Goal: Task Accomplishment & Management: Use online tool/utility

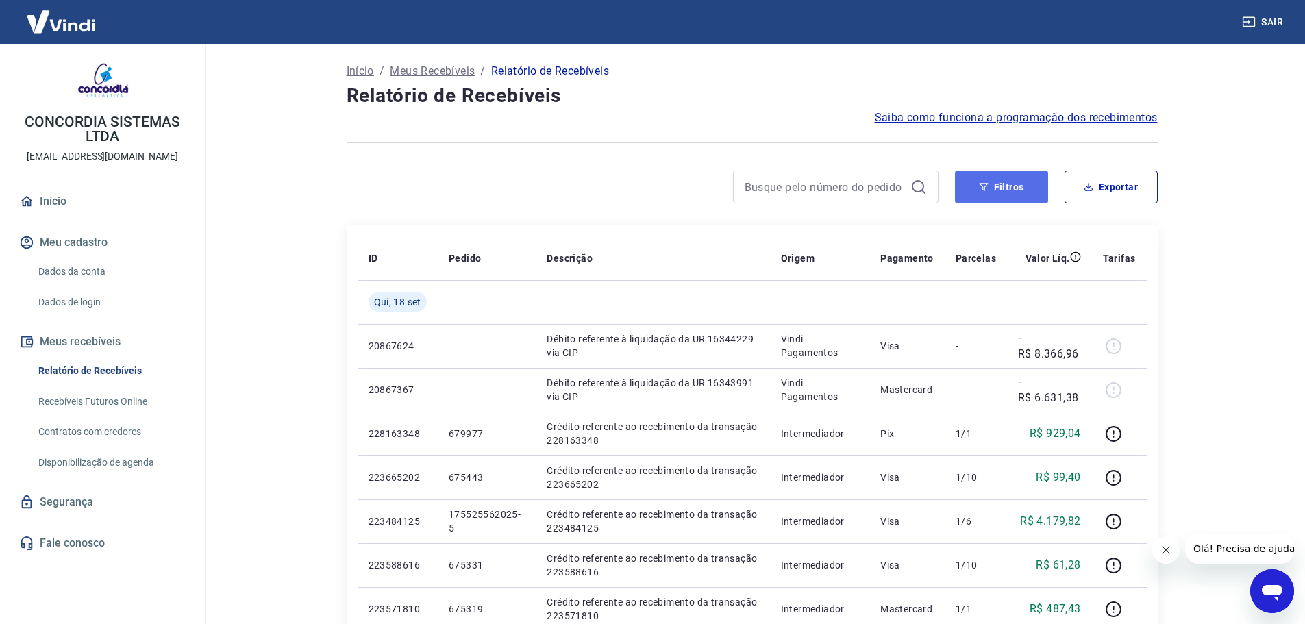
click at [989, 183] on icon "button" at bounding box center [984, 187] width 10 height 10
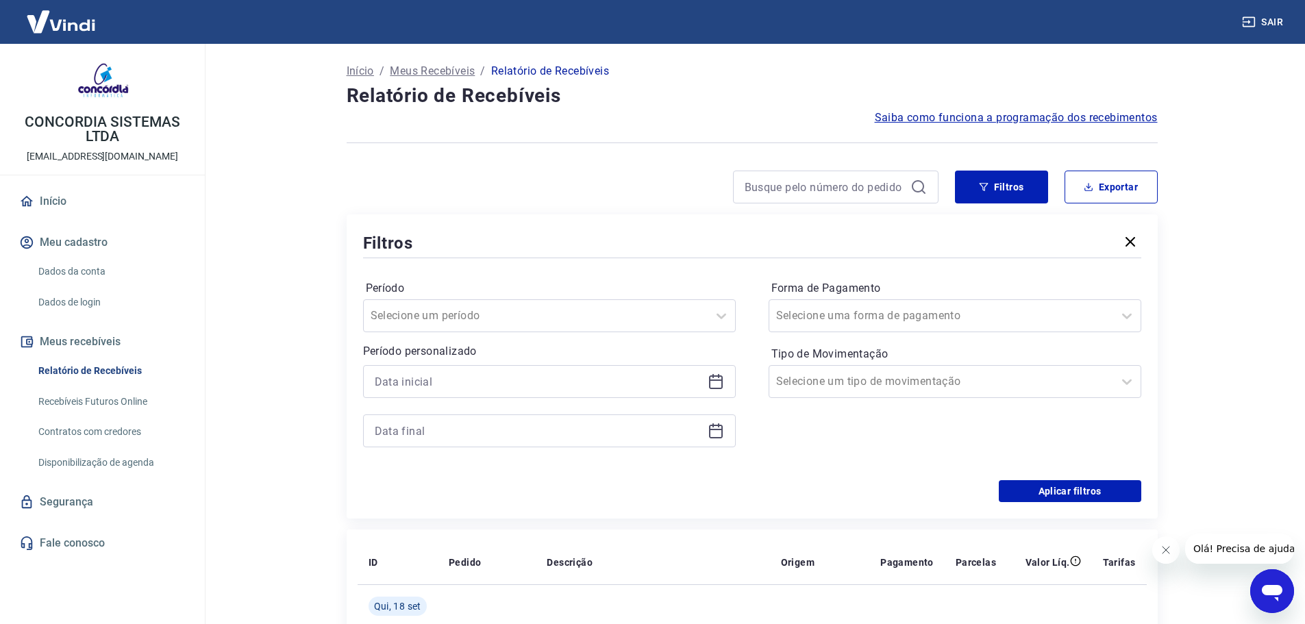
click at [712, 382] on icon at bounding box center [716, 381] width 16 height 16
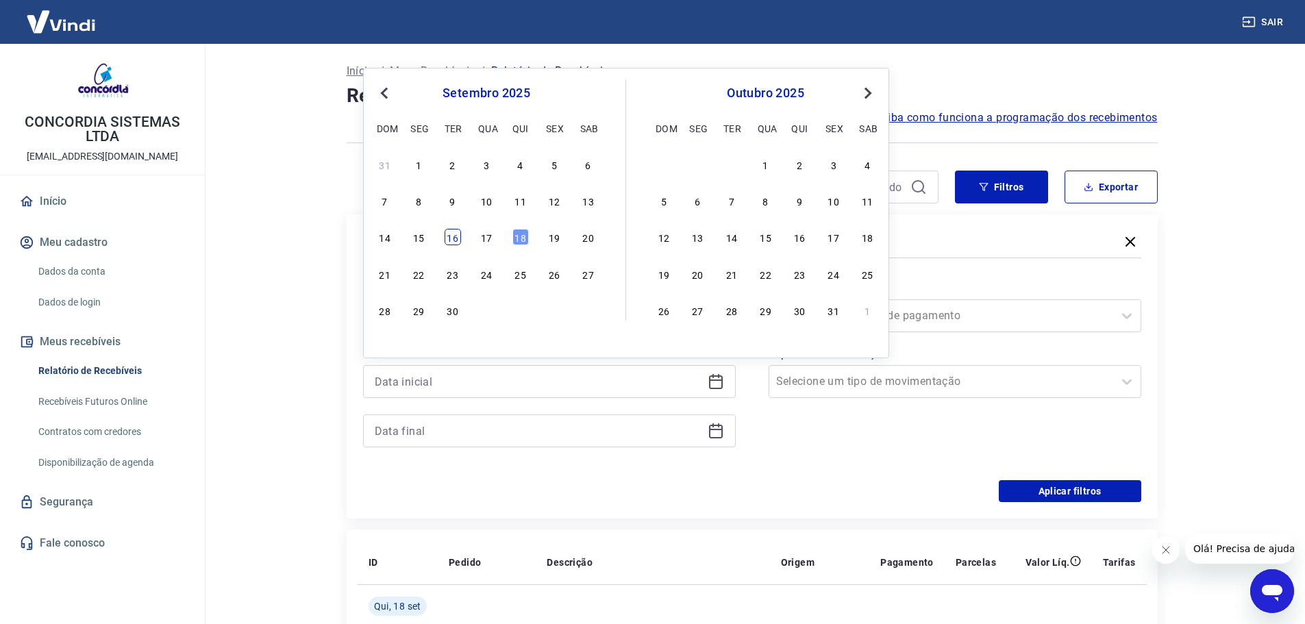
click at [456, 238] on div "16" at bounding box center [453, 237] width 16 height 16
type input "[DATE]"
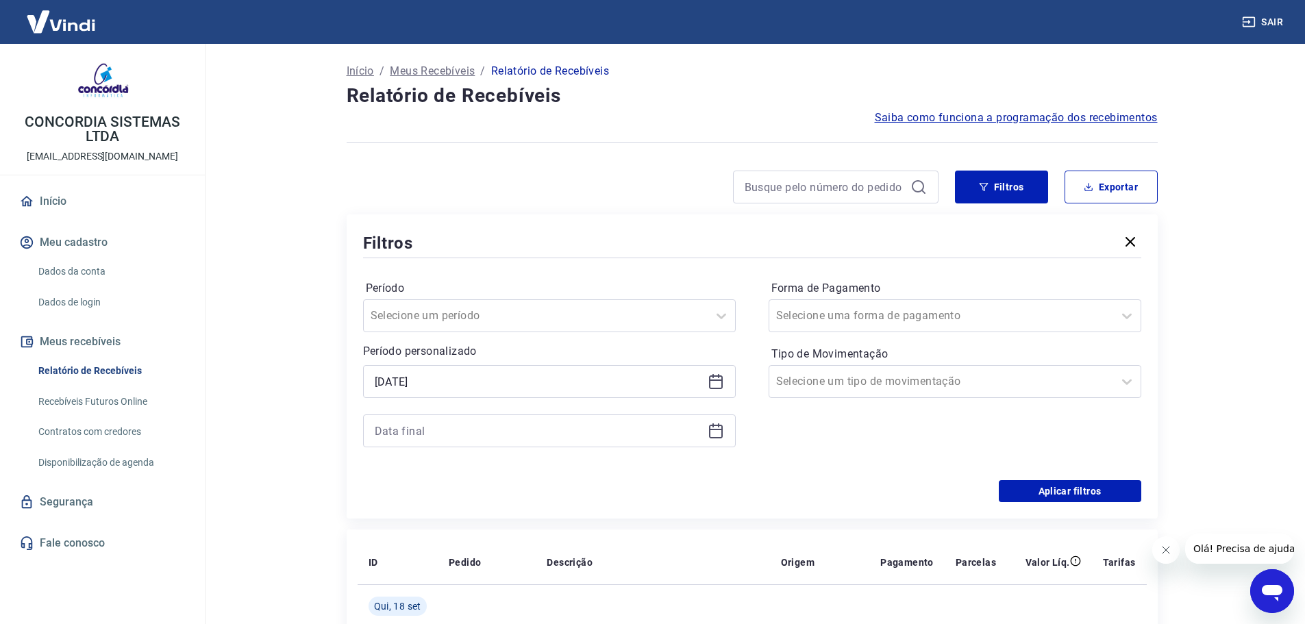
click at [708, 435] on icon at bounding box center [716, 431] width 16 height 16
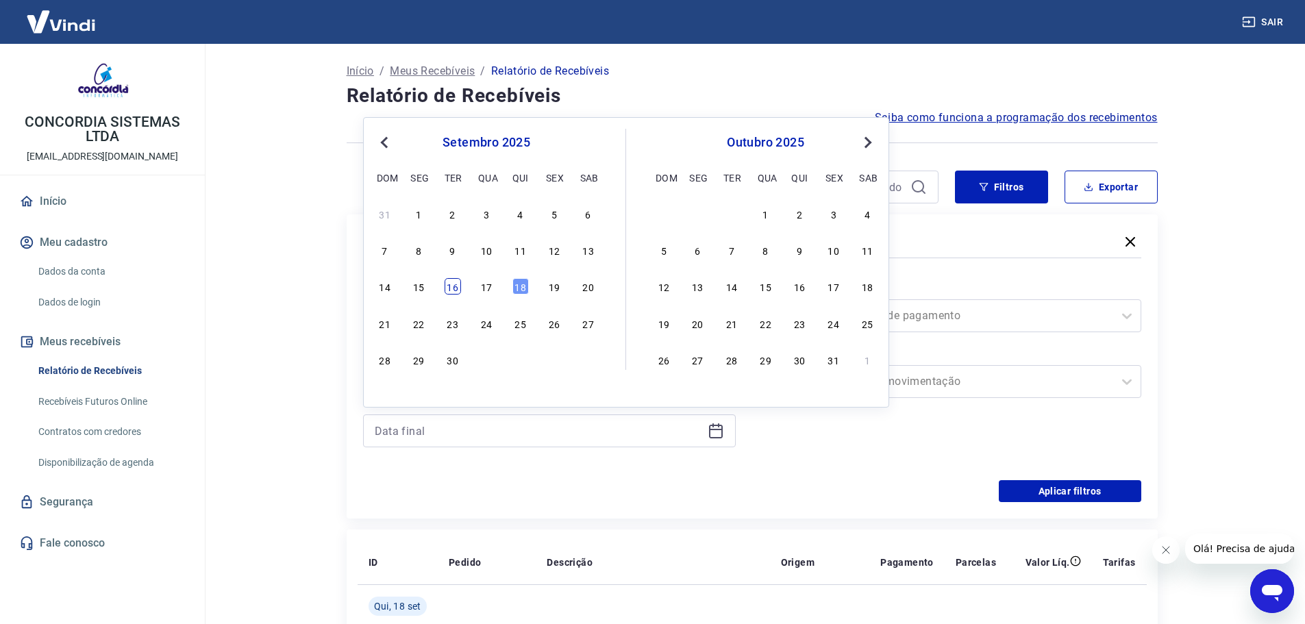
click at [452, 285] on div "16" at bounding box center [453, 286] width 16 height 16
click at [991, 379] on div at bounding box center [941, 381] width 330 height 19
type input "[DATE]"
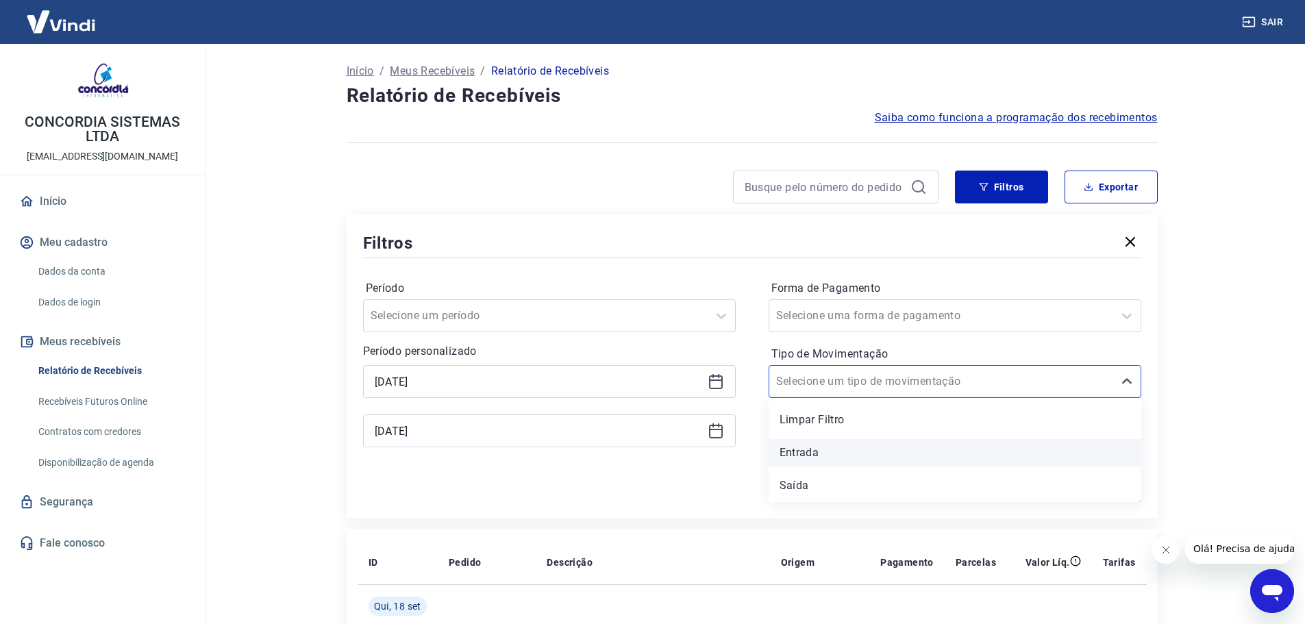
click at [932, 461] on div "Entrada" at bounding box center [955, 452] width 373 height 27
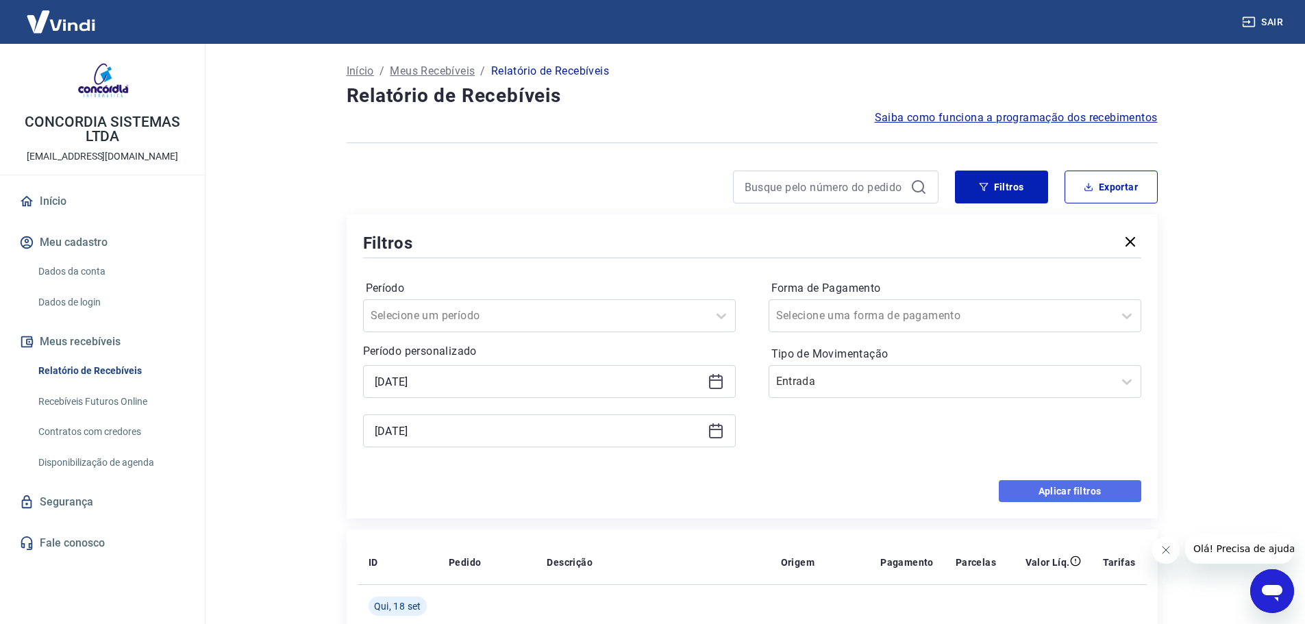
click at [1054, 496] on button "Aplicar filtros" at bounding box center [1070, 491] width 142 height 22
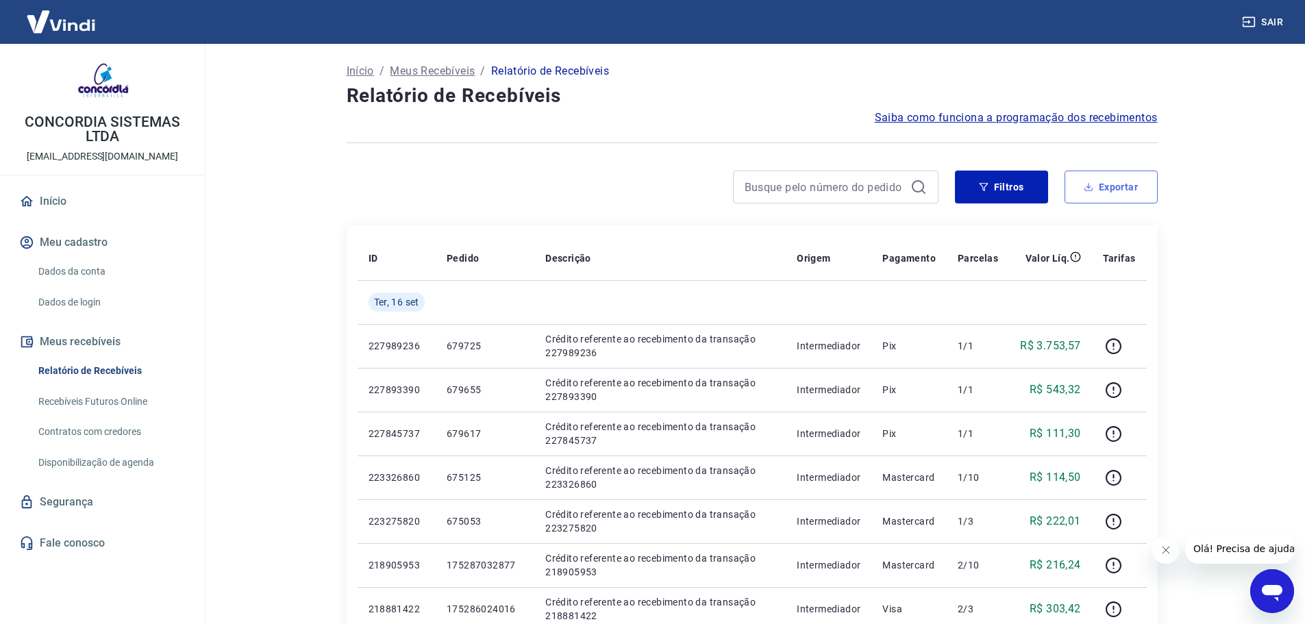
click at [1119, 193] on button "Exportar" at bounding box center [1111, 187] width 93 height 33
type input "[DATE]"
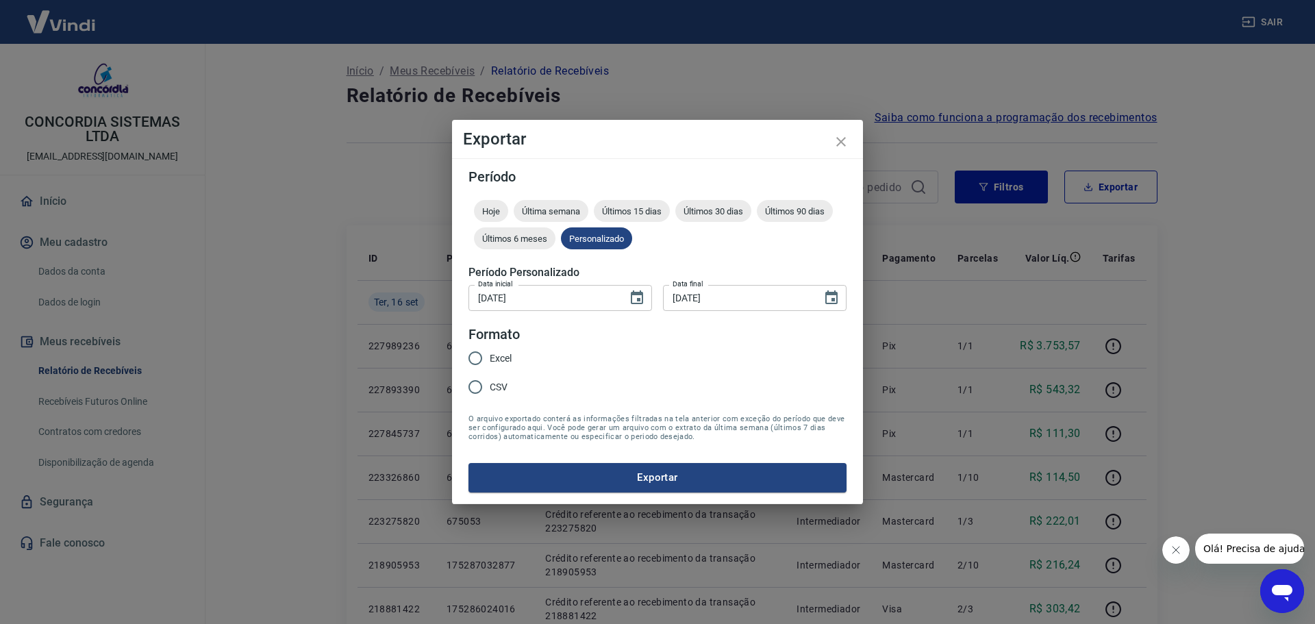
click at [492, 360] on span "Excel" at bounding box center [501, 358] width 22 height 14
click at [490, 360] on input "Excel" at bounding box center [475, 358] width 29 height 29
radio input "true"
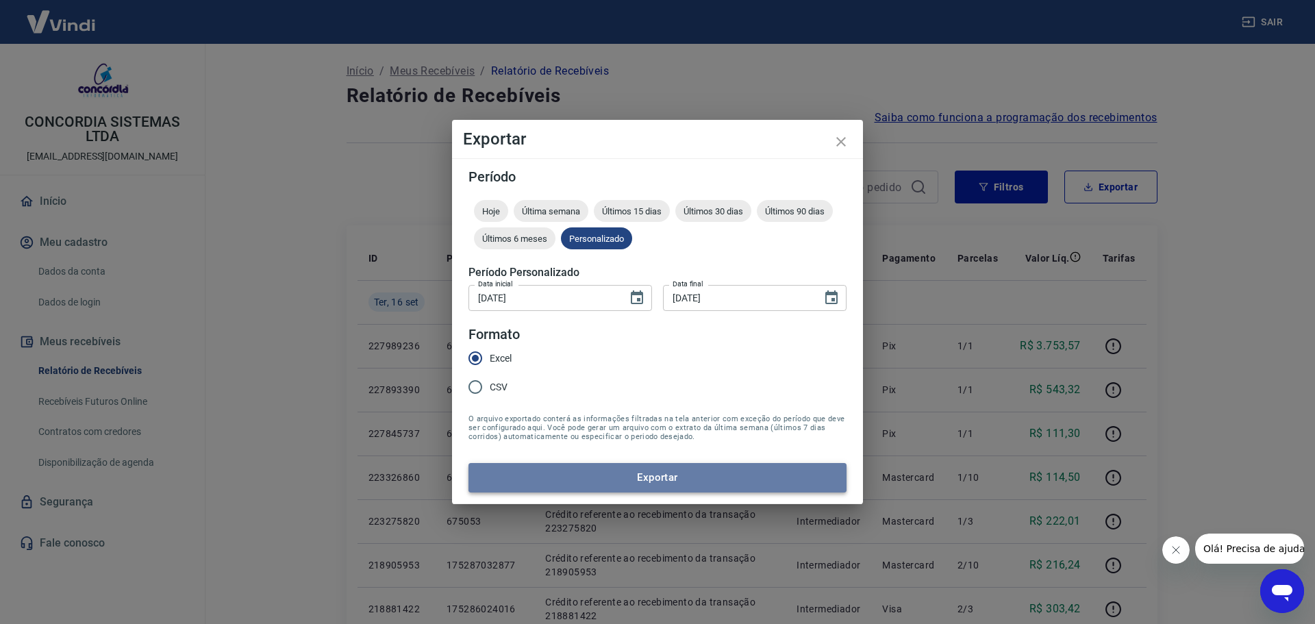
click at [632, 485] on button "Exportar" at bounding box center [658, 477] width 378 height 29
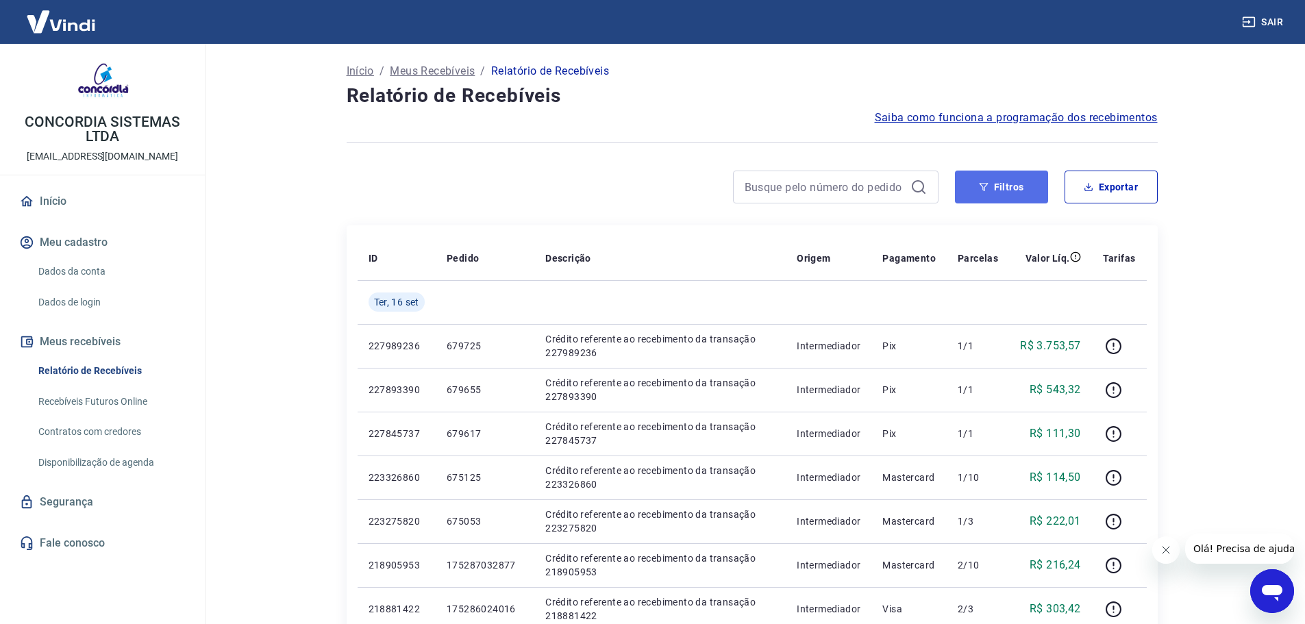
click at [997, 188] on button "Filtros" at bounding box center [1001, 187] width 93 height 33
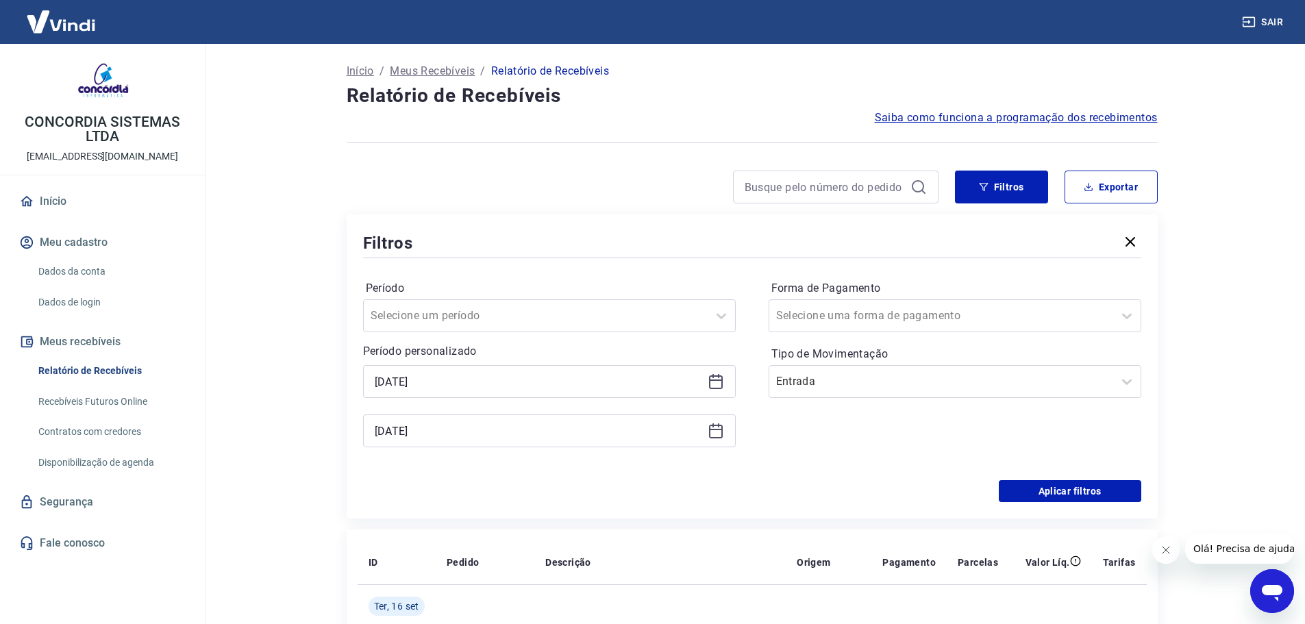
click at [901, 398] on div "Forma de Pagamento Selecione uma forma de pagamento Tipo de Movimentação Entrada" at bounding box center [955, 370] width 373 height 186
click at [829, 388] on input "Tipo de Movimentação" at bounding box center [845, 381] width 138 height 16
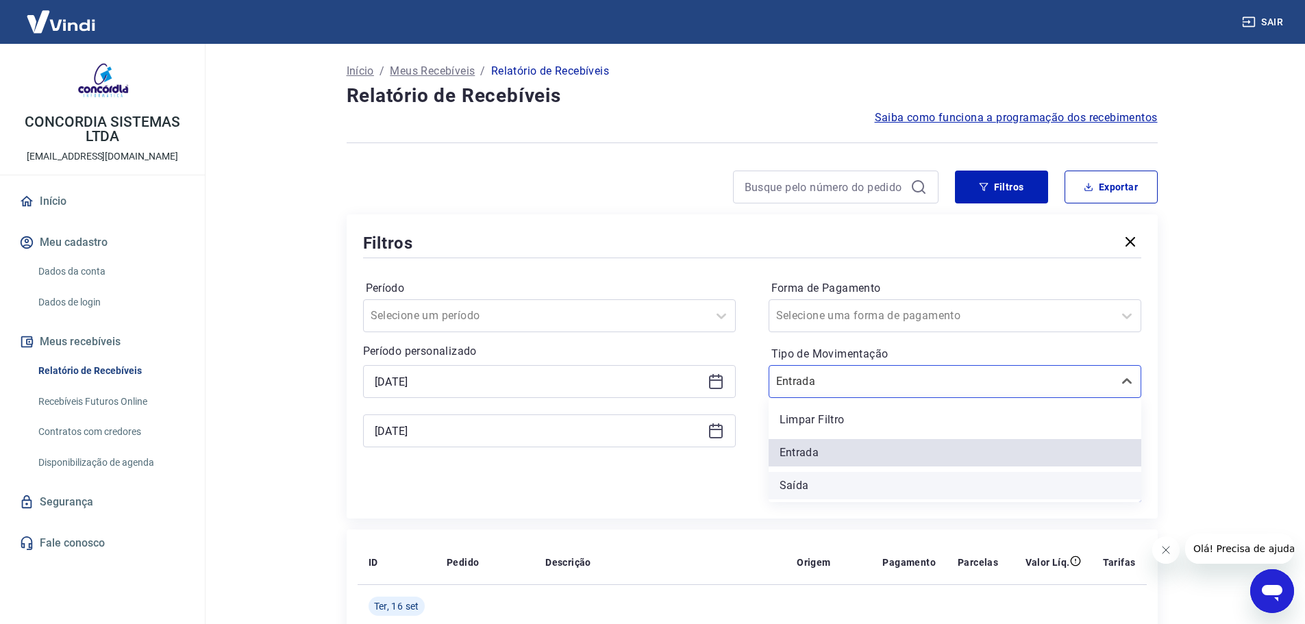
click at [834, 475] on div "Saída" at bounding box center [955, 485] width 373 height 27
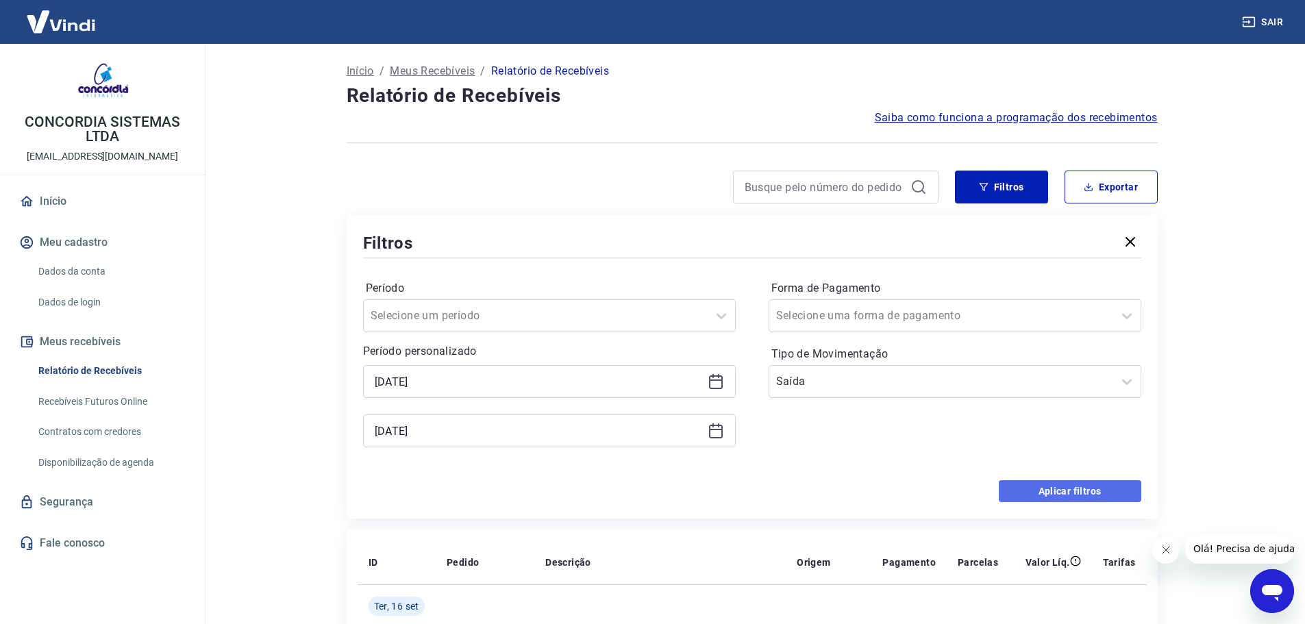
click at [1056, 483] on button "Aplicar filtros" at bounding box center [1070, 491] width 142 height 22
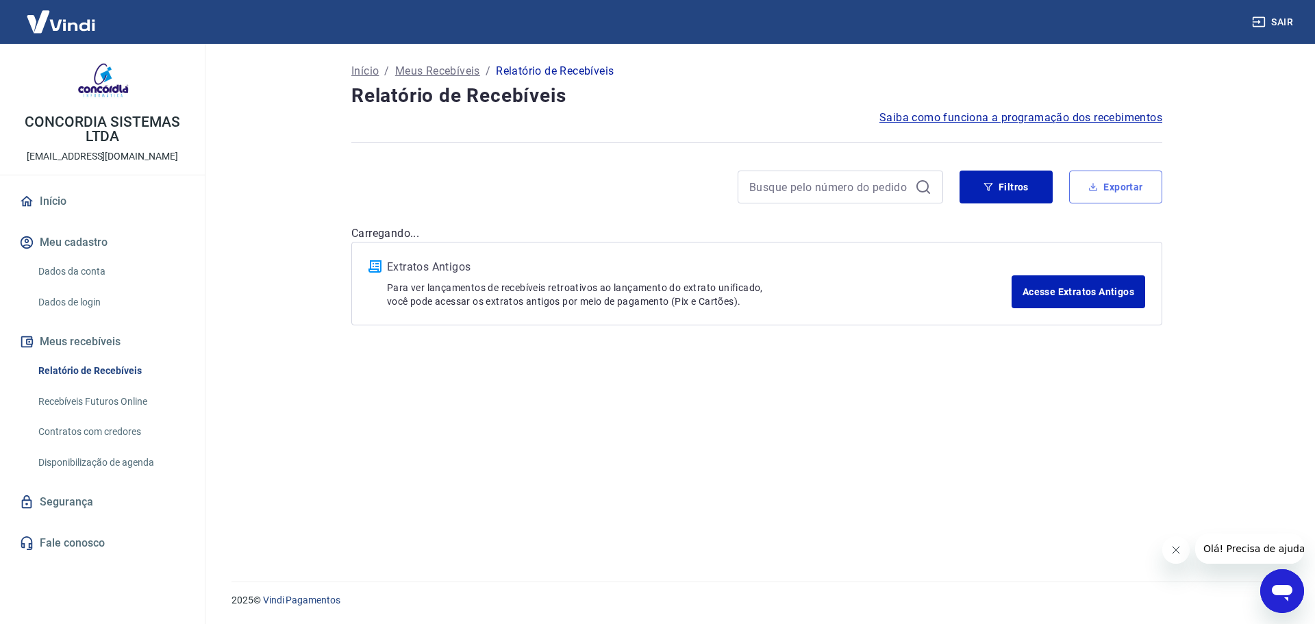
click at [1105, 187] on button "Exportar" at bounding box center [1115, 187] width 93 height 33
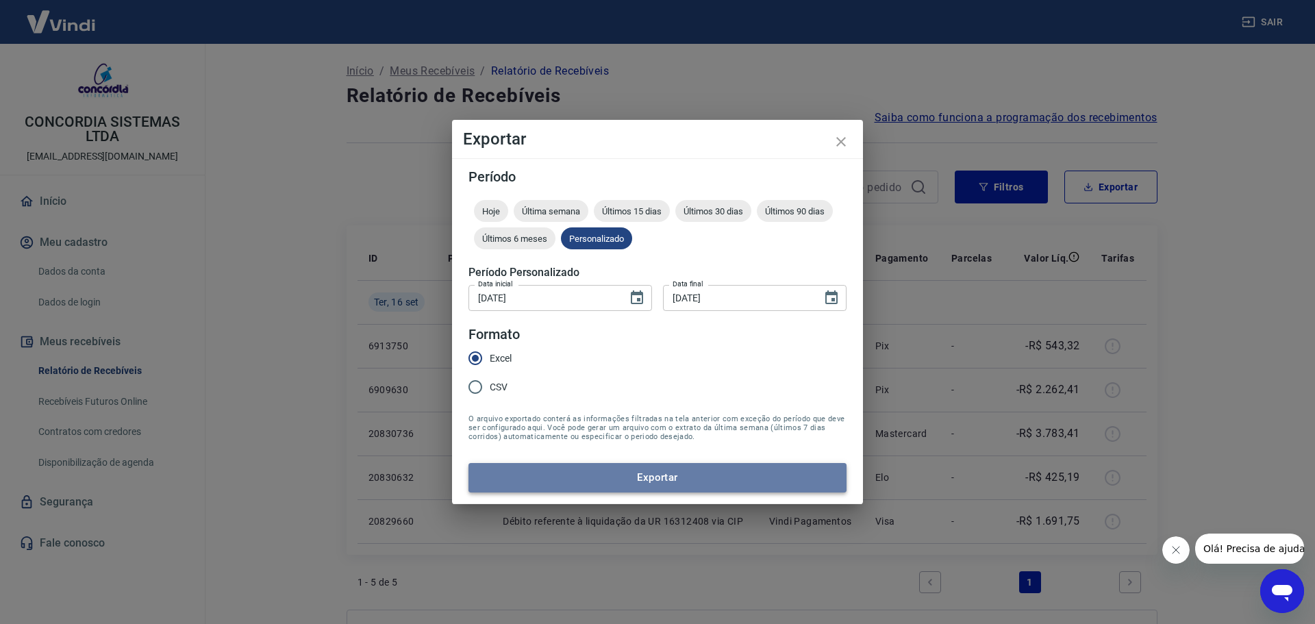
click at [602, 478] on button "Exportar" at bounding box center [658, 477] width 378 height 29
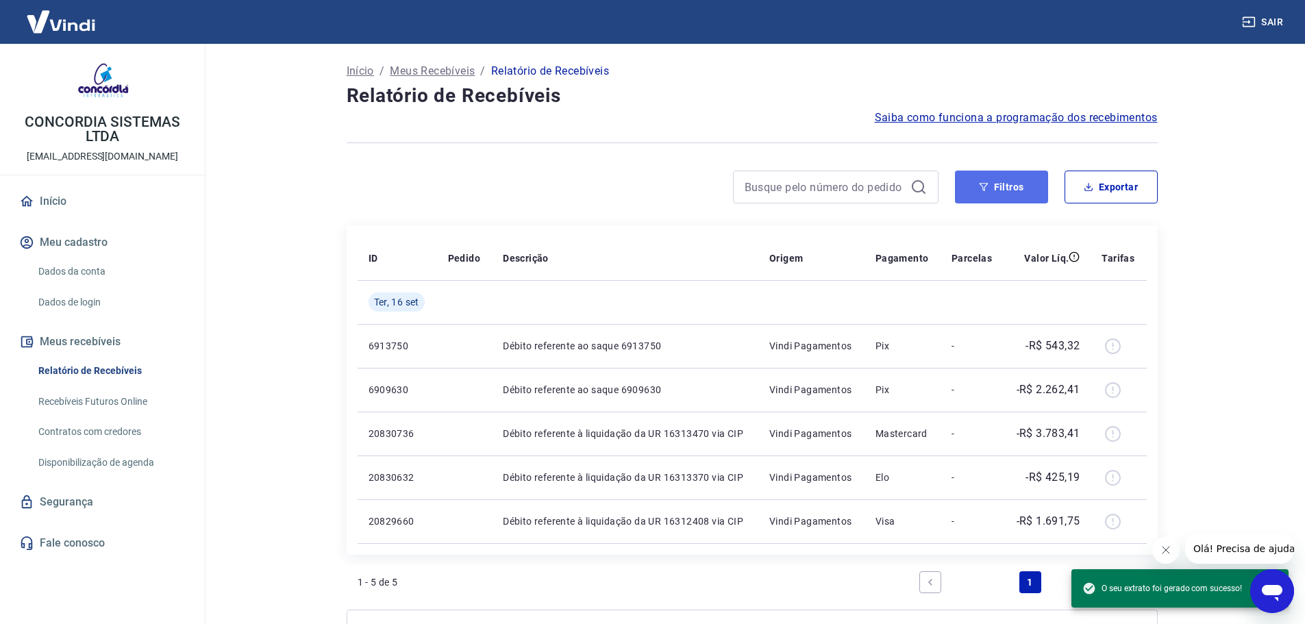
click at [983, 189] on icon "button" at bounding box center [983, 187] width 9 height 8
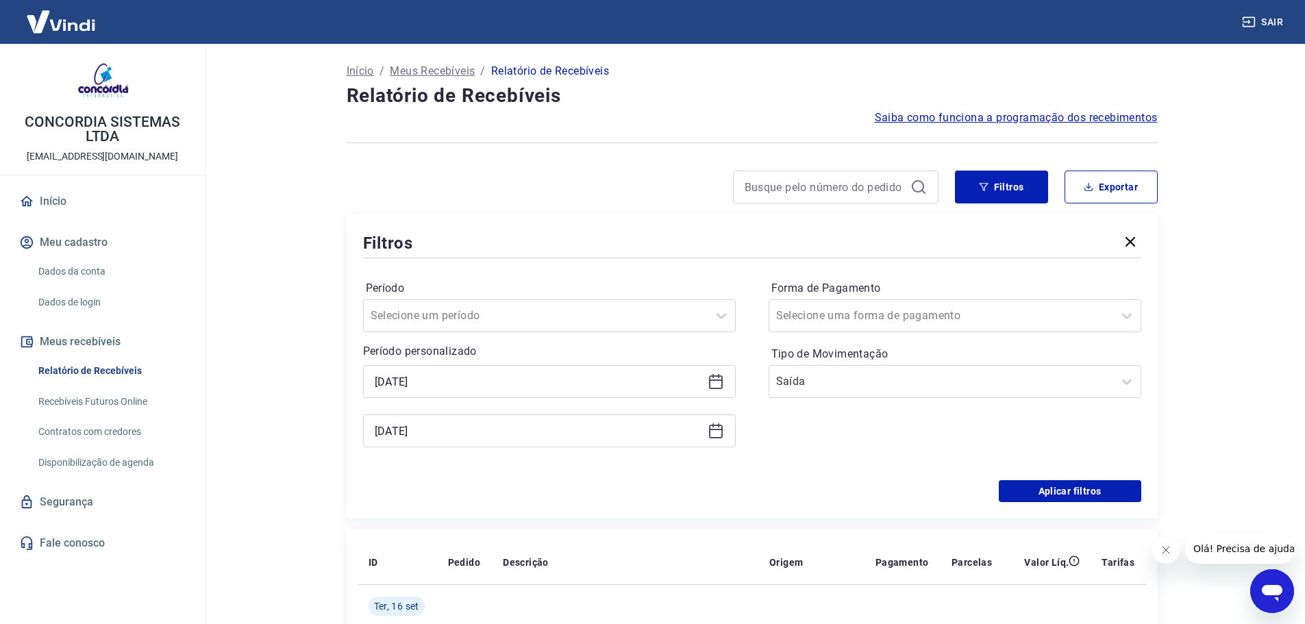
click at [718, 380] on icon at bounding box center [716, 380] width 14 height 1
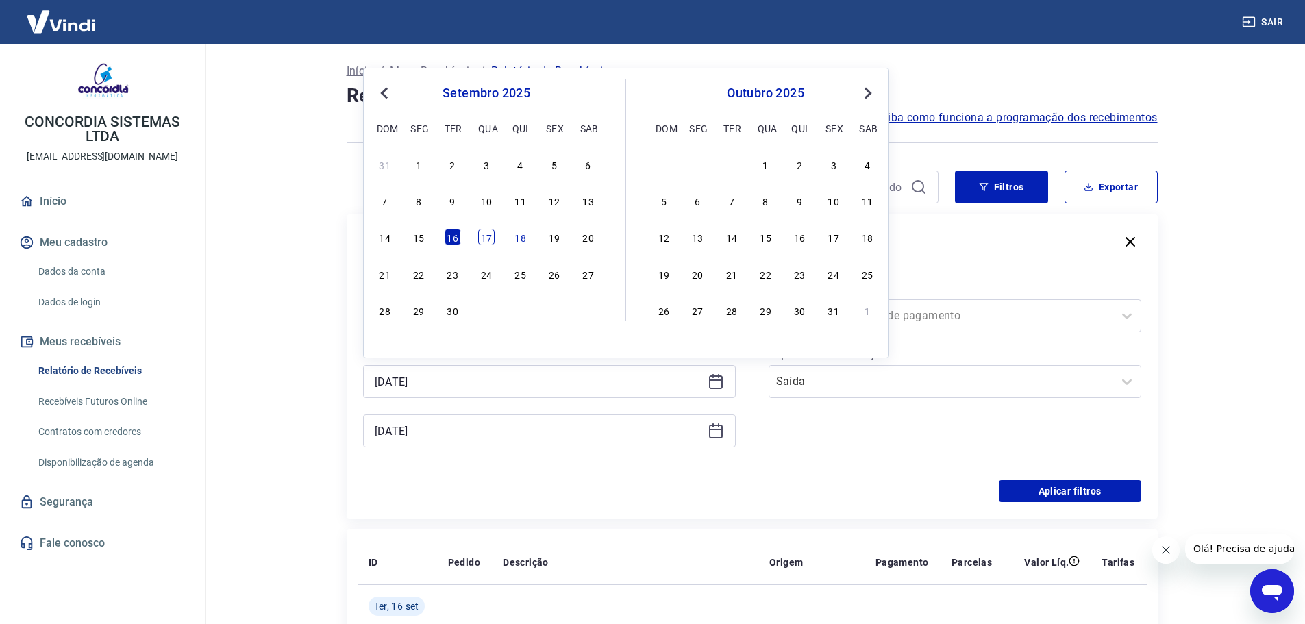
click at [485, 243] on div "17" at bounding box center [486, 237] width 16 height 16
type input "[DATE]"
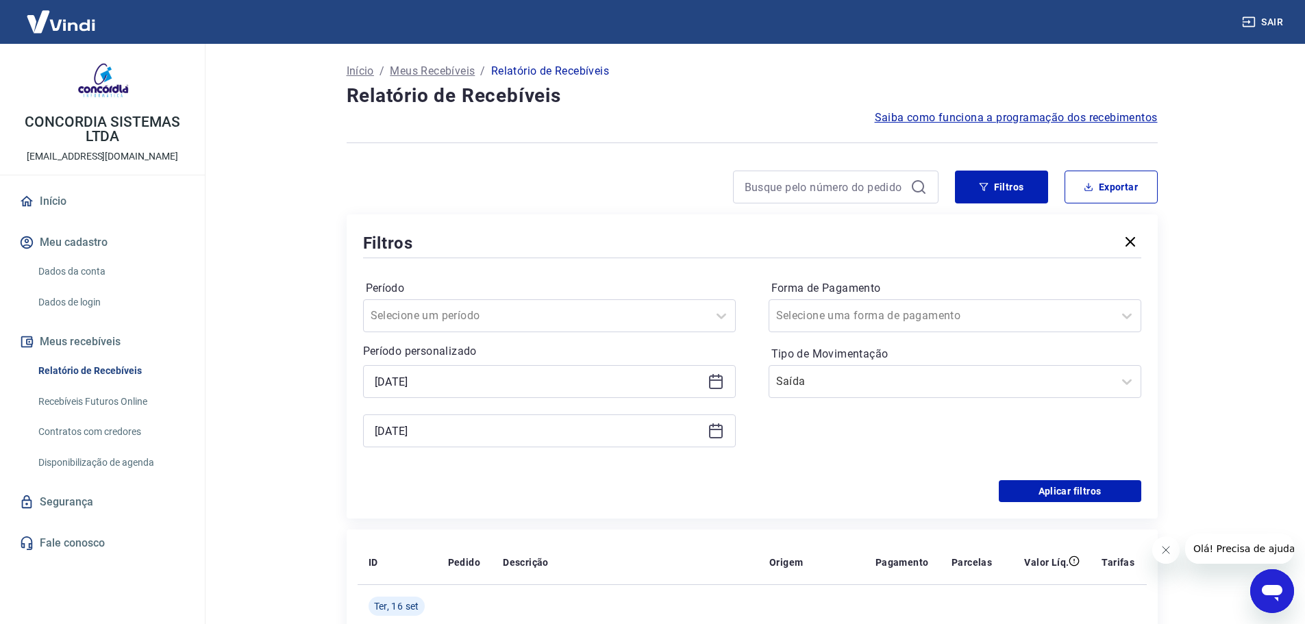
click at [485, 243] on div "Filtros" at bounding box center [752, 243] width 778 height 24
click at [708, 433] on icon at bounding box center [716, 431] width 16 height 16
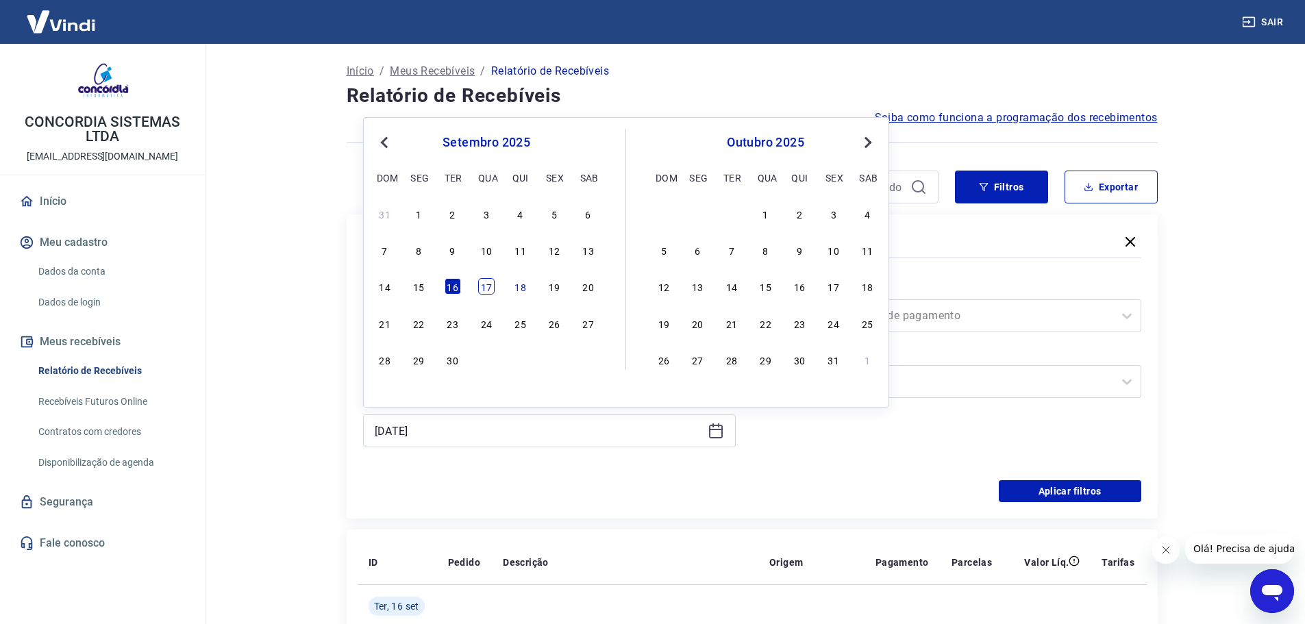
click at [488, 288] on div "17" at bounding box center [486, 286] width 16 height 16
type input "[DATE]"
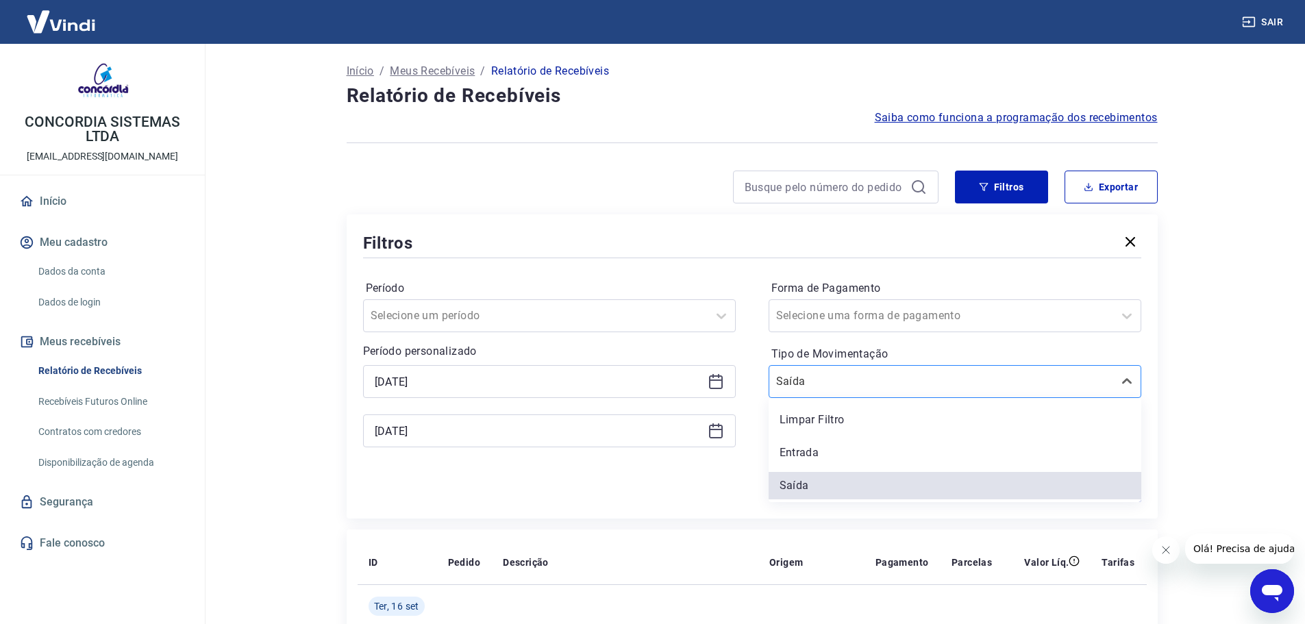
click at [895, 385] on input "Tipo de Movimentação" at bounding box center [845, 381] width 138 height 16
click at [860, 452] on div "Entrada" at bounding box center [955, 452] width 373 height 27
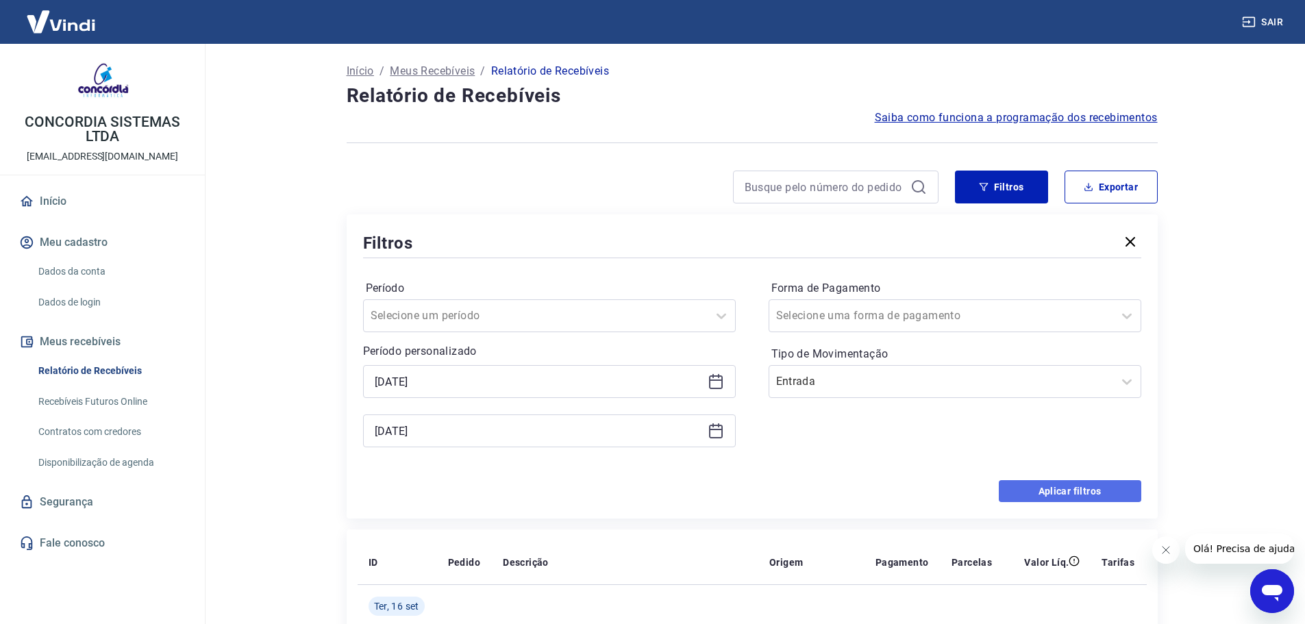
click at [1020, 490] on button "Aplicar filtros" at bounding box center [1070, 491] width 142 height 22
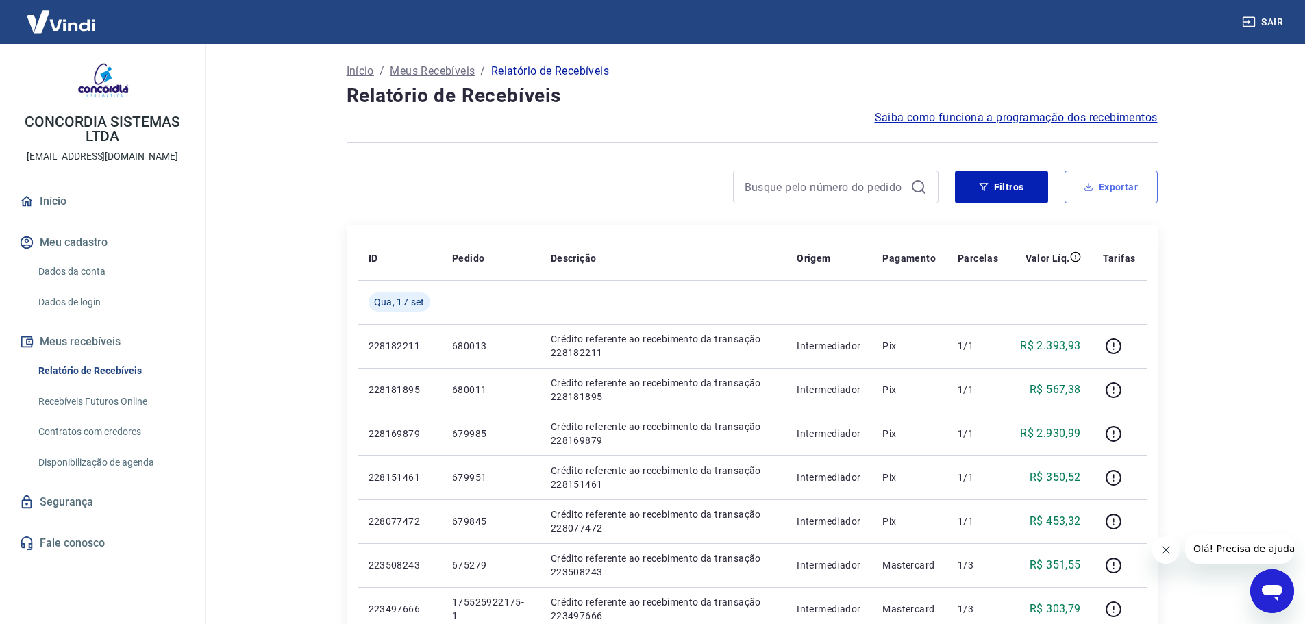
click at [1121, 187] on button "Exportar" at bounding box center [1111, 187] width 93 height 33
type input "[DATE]"
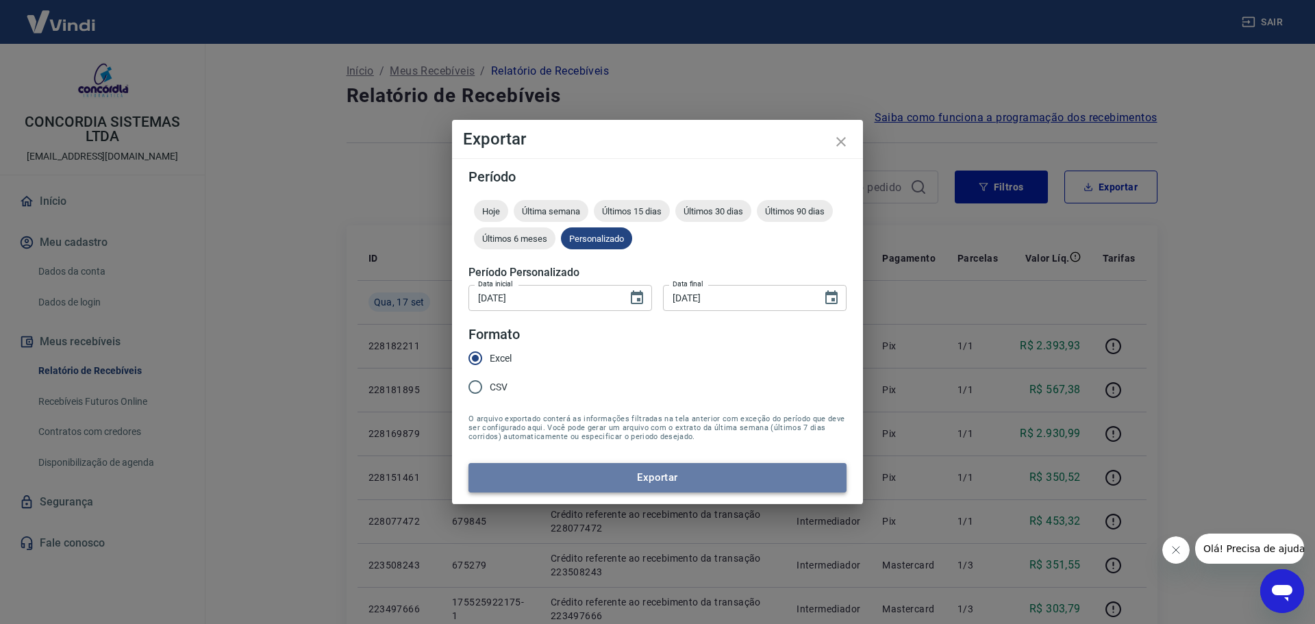
click at [610, 480] on button "Exportar" at bounding box center [658, 477] width 378 height 29
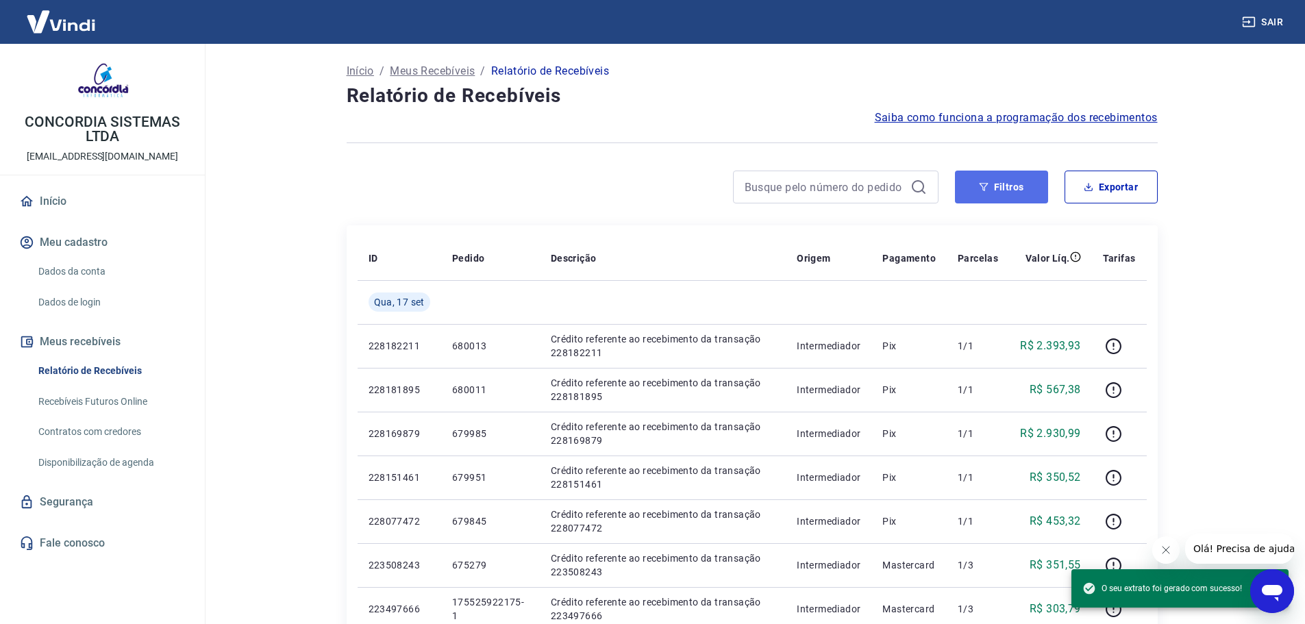
click at [984, 188] on icon "button" at bounding box center [983, 187] width 9 height 8
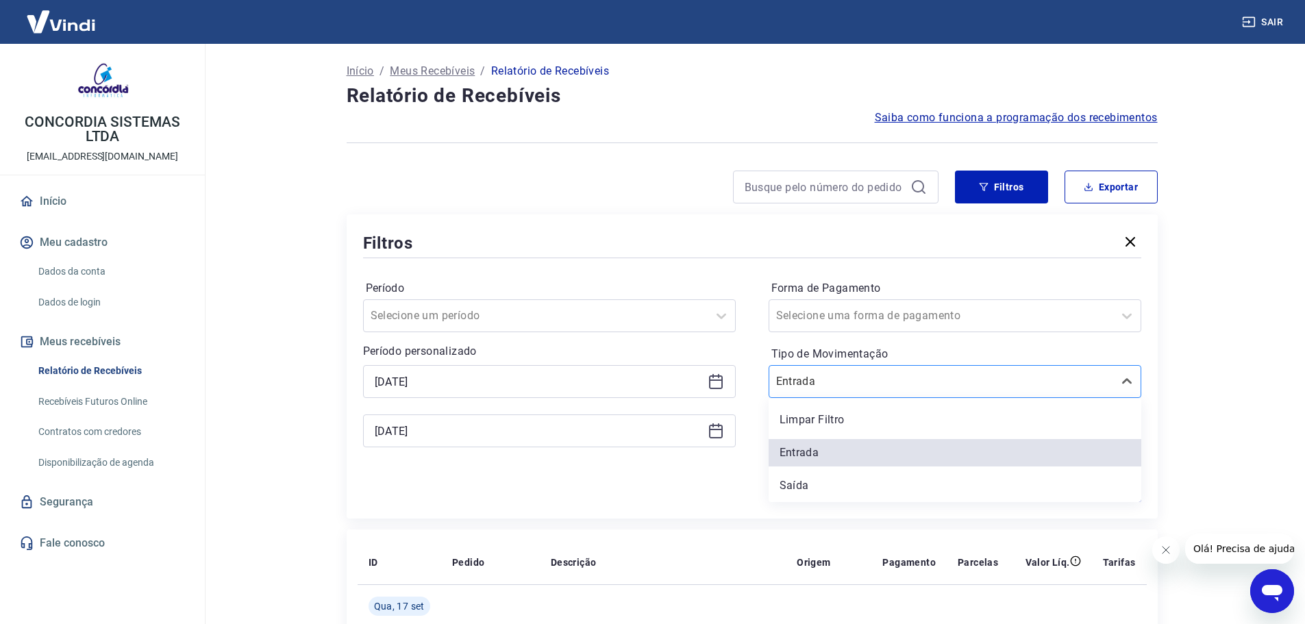
click at [876, 367] on div "Entrada" at bounding box center [955, 381] width 373 height 33
click at [843, 484] on div "Saída" at bounding box center [955, 485] width 373 height 27
click at [843, 484] on div "Aplicar filtros" at bounding box center [752, 491] width 778 height 22
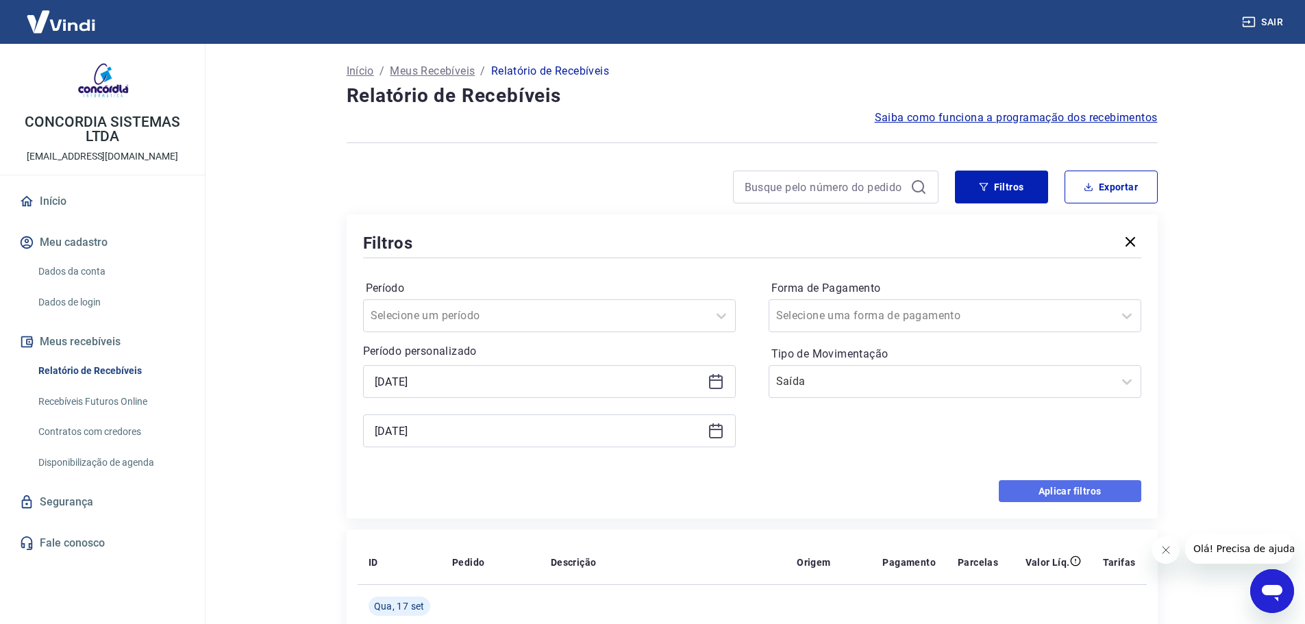
click at [1054, 499] on button "Aplicar filtros" at bounding box center [1070, 491] width 142 height 22
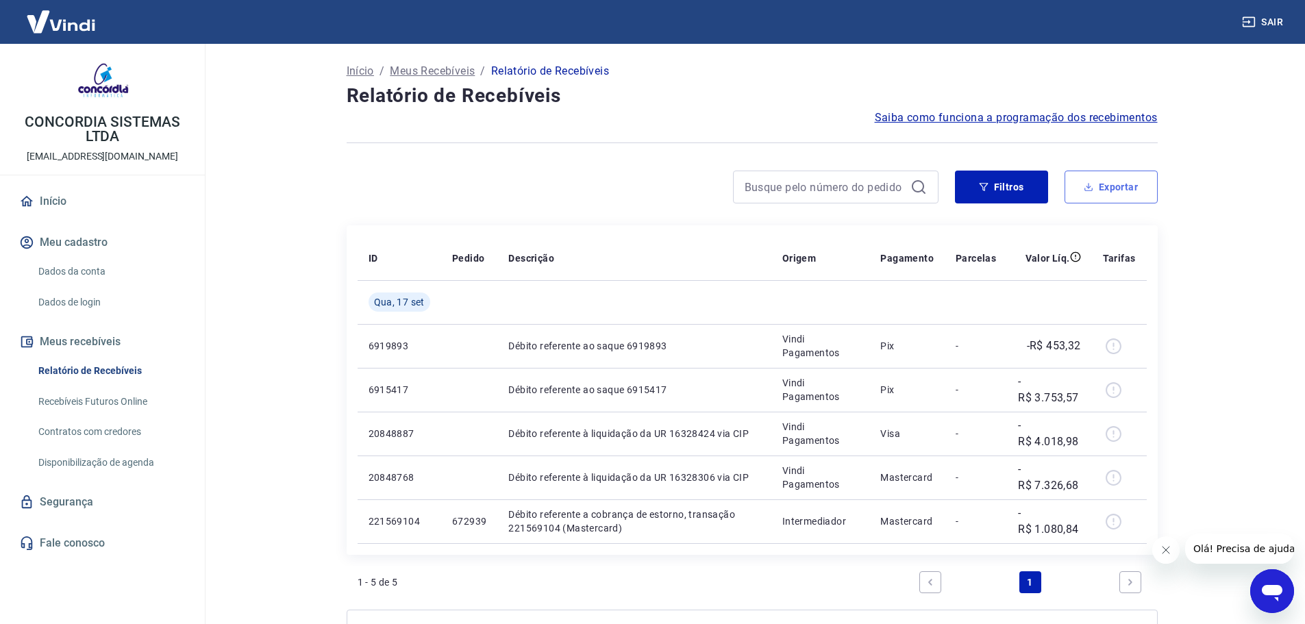
click at [1084, 187] on icon "button" at bounding box center [1089, 187] width 10 height 10
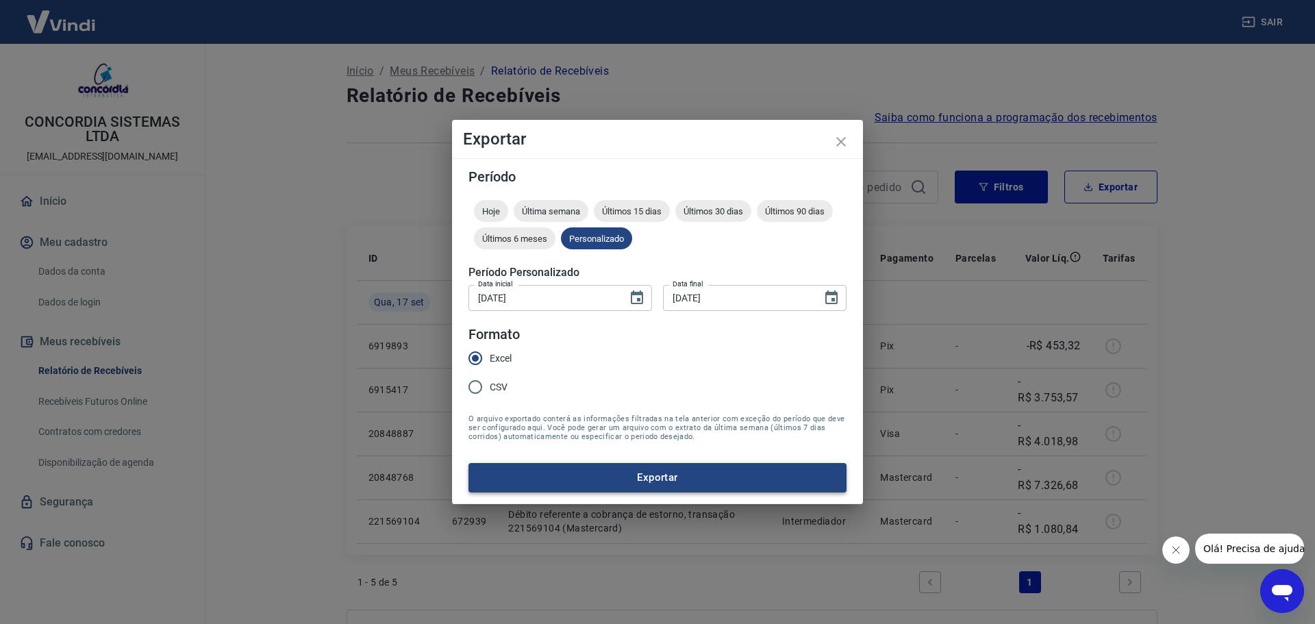
click at [522, 479] on button "Exportar" at bounding box center [658, 477] width 378 height 29
